Goal: Find specific page/section: Find specific page/section

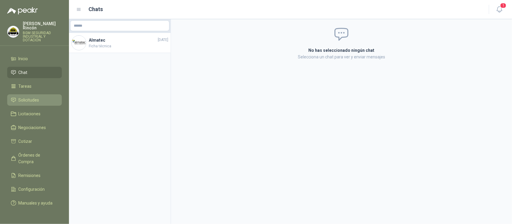
click at [40, 97] on li "Solicitudes" at bounding box center [34, 100] width 47 height 7
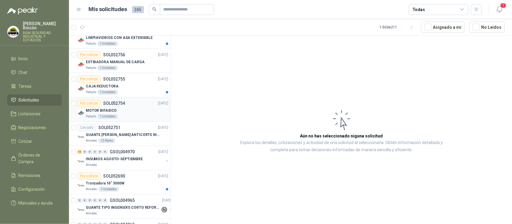
scroll to position [637, 0]
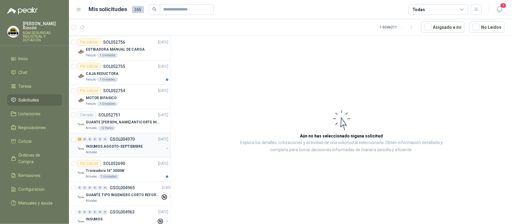
click at [141, 150] on div "INSUMOS AGOSTO-SEPTIEMBRE" at bounding box center [125, 146] width 78 height 7
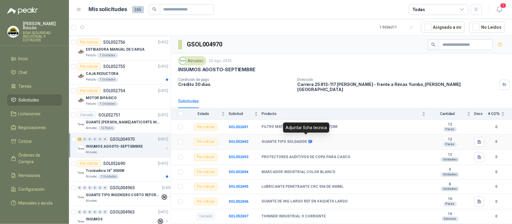
click at [308, 140] on icon at bounding box center [310, 142] width 4 height 4
click at [474, 142] on button "button" at bounding box center [479, 142] width 10 height 10
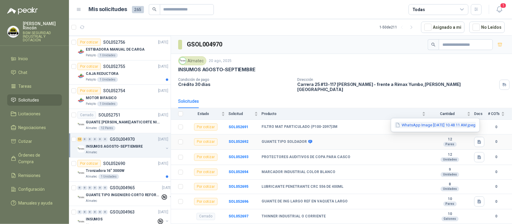
click at [468, 125] on button "WhatsApp Image [DATE] 10.48.11 AM.jpeg" at bounding box center [435, 125] width 81 height 6
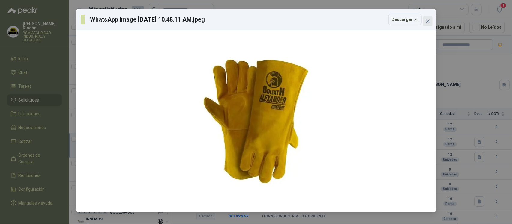
click at [429, 19] on icon "close" at bounding box center [427, 21] width 5 height 5
